Goal: Information Seeking & Learning: Learn about a topic

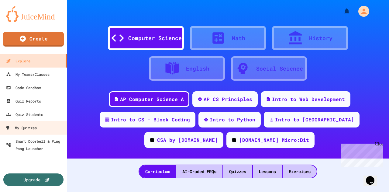
click at [29, 127] on div "My Quizzes" at bounding box center [21, 128] width 32 height 8
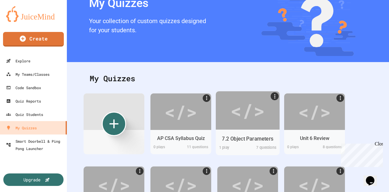
scroll to position [31, 0]
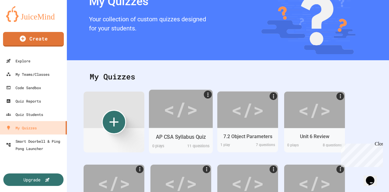
click at [172, 101] on div "</>" at bounding box center [181, 108] width 34 height 29
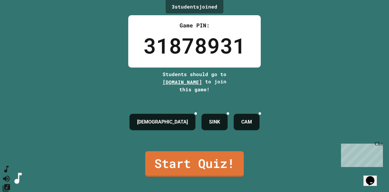
click at [11, 174] on button "SpeedDial basic example" at bounding box center [6, 169] width 9 height 9
click at [10, 183] on icon "Change Music" at bounding box center [6, 187] width 9 height 9
drag, startPoint x: 203, startPoint y: 56, endPoint x: 238, endPoint y: 54, distance: 35.0
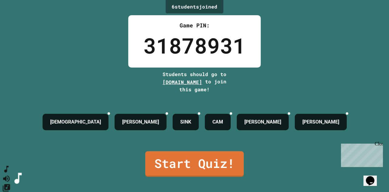
click at [18, 140] on div "6 student s joined Game PIN: 31878931 Students should go to [DOMAIN_NAME] to jo…" at bounding box center [194, 96] width 389 height 192
click at [11, 172] on button "SpeedDial basic example" at bounding box center [6, 169] width 9 height 9
click at [11, 174] on button "SpeedDial basic example" at bounding box center [6, 169] width 9 height 9
click at [10, 184] on icon "Change Music" at bounding box center [6, 187] width 7 height 7
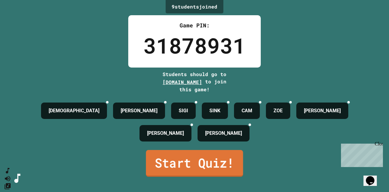
click at [212, 166] on link "Start Quiz!" at bounding box center [194, 163] width 97 height 27
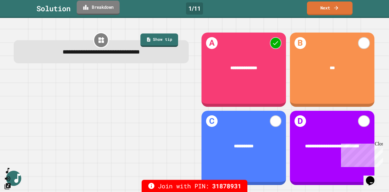
click at [108, 8] on link "Breakdown" at bounding box center [98, 8] width 43 height 14
click at [319, 12] on link "Next" at bounding box center [330, 8] width 45 height 14
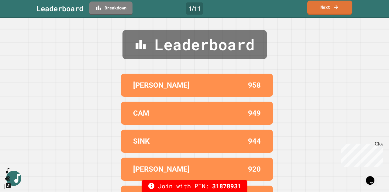
click at [319, 12] on link "Next" at bounding box center [330, 8] width 45 height 14
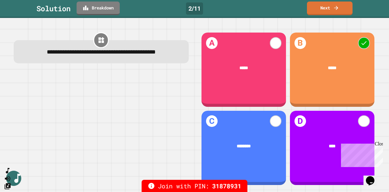
click at [378, 144] on div "Close" at bounding box center [379, 145] width 8 height 8
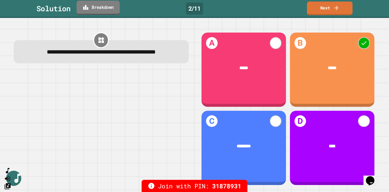
click at [102, 9] on link "Breakdown" at bounding box center [98, 8] width 43 height 14
click at [318, 10] on link "Next" at bounding box center [330, 8] width 45 height 14
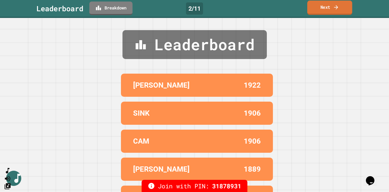
click at [317, 13] on link "Next" at bounding box center [330, 8] width 45 height 14
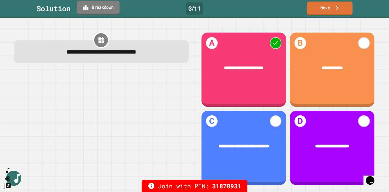
click at [103, 9] on link "Breakdown" at bounding box center [98, 8] width 43 height 14
click at [338, 8] on icon at bounding box center [336, 7] width 6 height 6
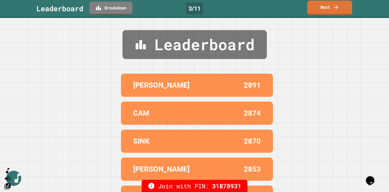
click at [338, 8] on icon at bounding box center [336, 7] width 6 height 6
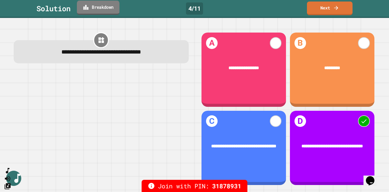
click at [101, 9] on link "Breakdown" at bounding box center [98, 8] width 43 height 14
click at [325, 12] on link "Next" at bounding box center [330, 8] width 45 height 14
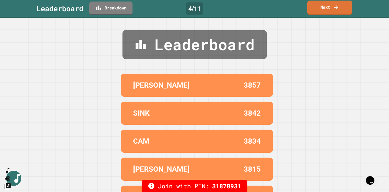
click at [325, 12] on link "Next" at bounding box center [330, 8] width 45 height 14
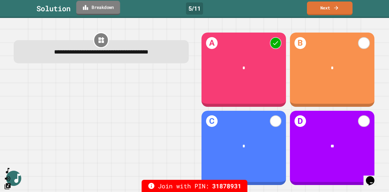
click at [110, 12] on link "Breakdown" at bounding box center [98, 8] width 44 height 14
click at [325, 8] on link "Next" at bounding box center [330, 8] width 45 height 14
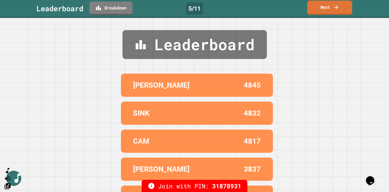
click at [325, 8] on link "Next" at bounding box center [330, 8] width 45 height 14
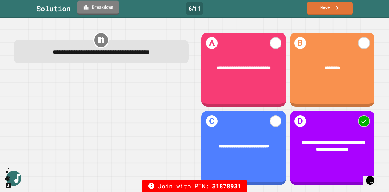
click at [93, 7] on link "Breakdown" at bounding box center [98, 8] width 42 height 14
click at [323, 9] on link "Next" at bounding box center [330, 7] width 42 height 14
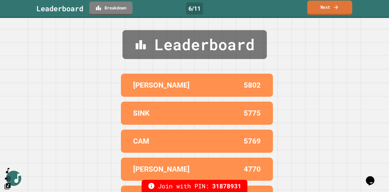
click at [323, 9] on link "Next" at bounding box center [330, 8] width 45 height 14
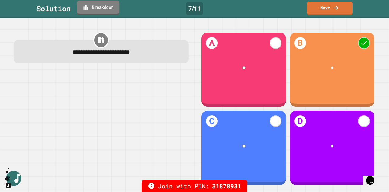
click at [110, 8] on link "Breakdown" at bounding box center [98, 8] width 43 height 14
click at [339, 10] on icon at bounding box center [336, 7] width 6 height 6
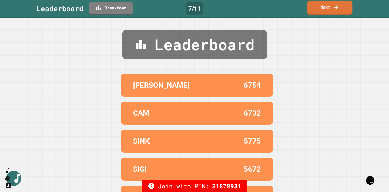
click at [339, 10] on icon at bounding box center [336, 7] width 6 height 6
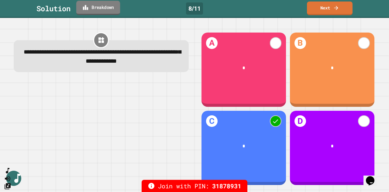
click at [108, 11] on link "Breakdown" at bounding box center [98, 8] width 44 height 14
click at [322, 1] on link "Next" at bounding box center [330, 8] width 44 height 14
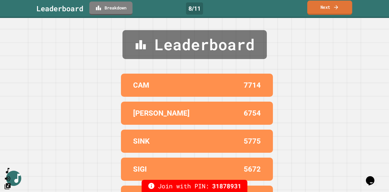
click at [314, 12] on link "Next" at bounding box center [330, 8] width 45 height 14
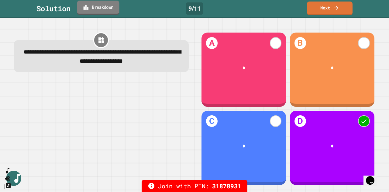
click at [94, 10] on link "Breakdown" at bounding box center [98, 8] width 42 height 14
click at [344, 9] on link "Next" at bounding box center [330, 8] width 45 height 14
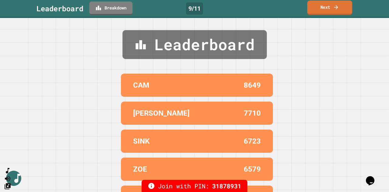
click at [344, 9] on link "Next" at bounding box center [330, 8] width 45 height 14
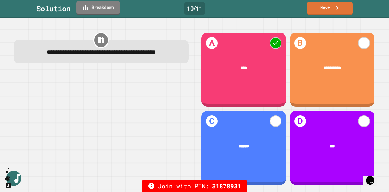
click at [104, 8] on link "Breakdown" at bounding box center [98, 8] width 44 height 14
click at [332, 11] on link "Next" at bounding box center [329, 8] width 45 height 14
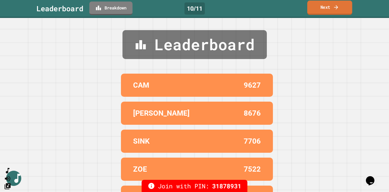
click at [332, 11] on link "Next" at bounding box center [330, 8] width 45 height 14
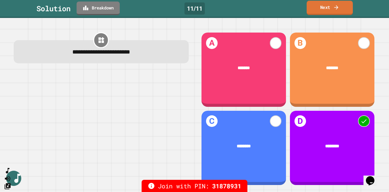
click at [325, 7] on link "Next" at bounding box center [330, 8] width 46 height 14
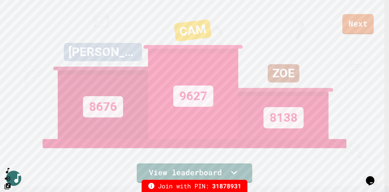
click at [351, 26] on link "Next" at bounding box center [358, 24] width 31 height 20
